Goal: Find specific page/section: Find specific page/section

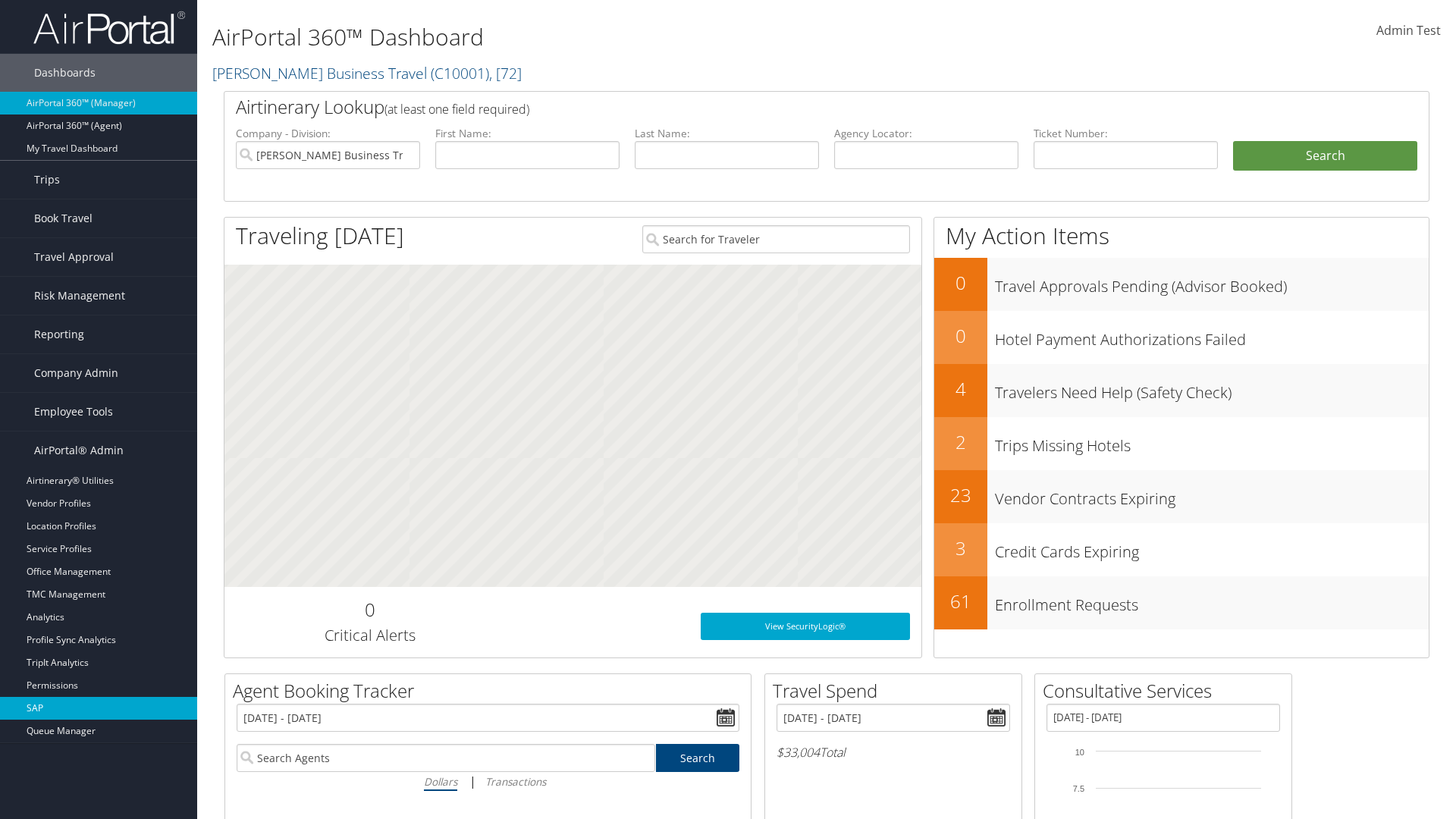
click at [98, 708] on link "SAP" at bounding box center [98, 708] width 197 height 23
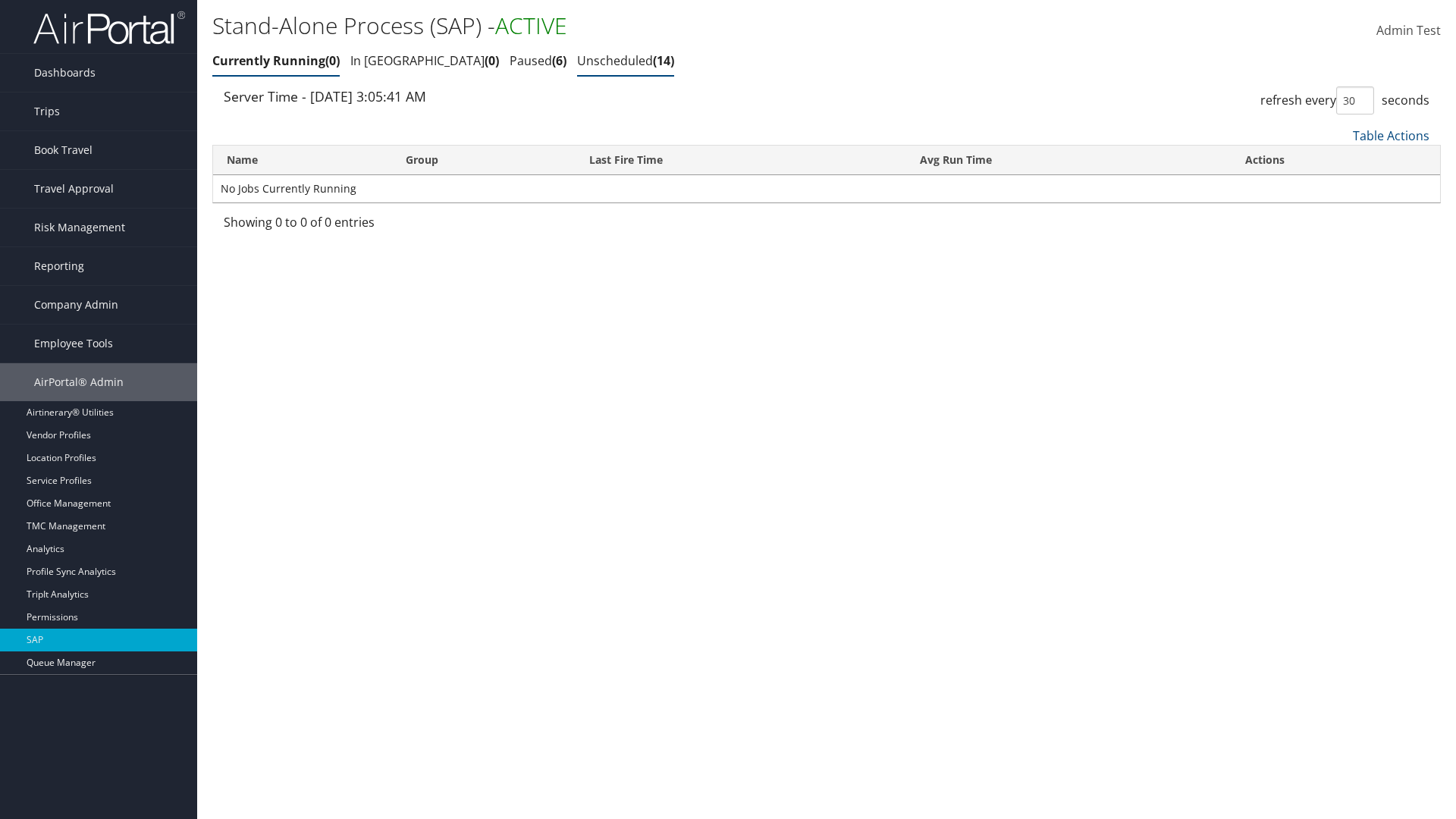
click at [578, 61] on link "Unscheduled 14" at bounding box center [626, 60] width 97 height 16
